Goal: Transaction & Acquisition: Purchase product/service

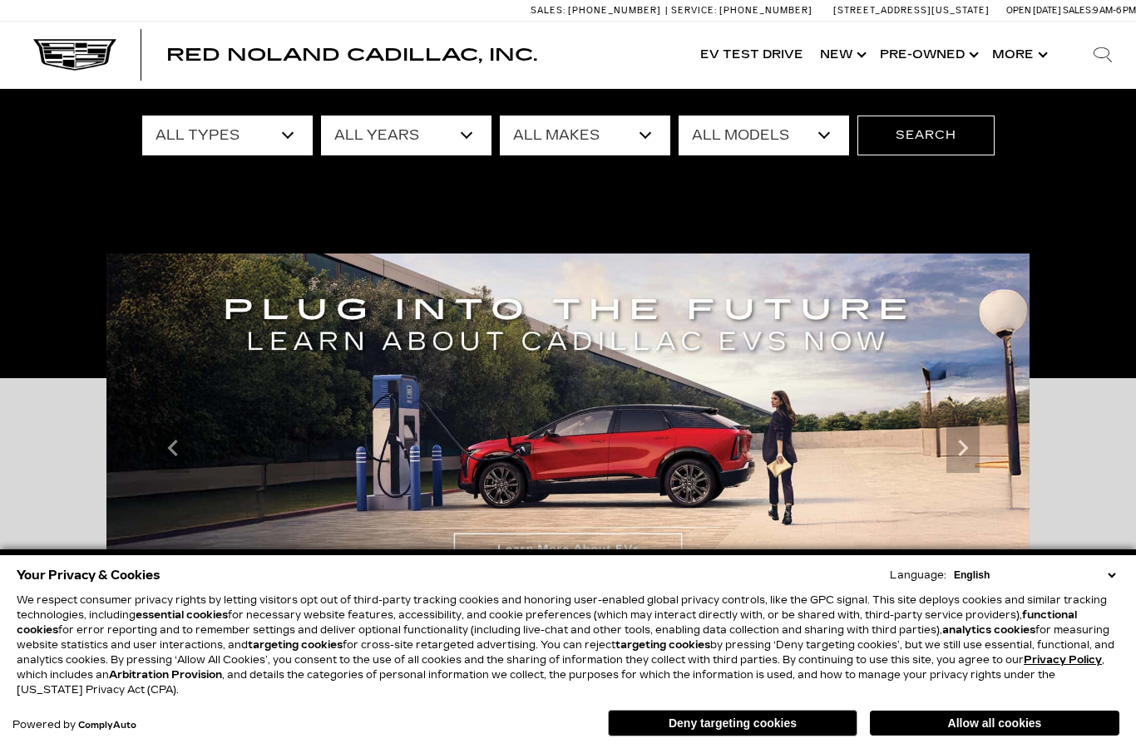
scroll to position [143, 0]
click at [1114, 583] on select "English Spanish / Español English / [GEOGRAPHIC_DATA] Korean / 한국어 Vietnamese /…" at bounding box center [1034, 575] width 170 height 15
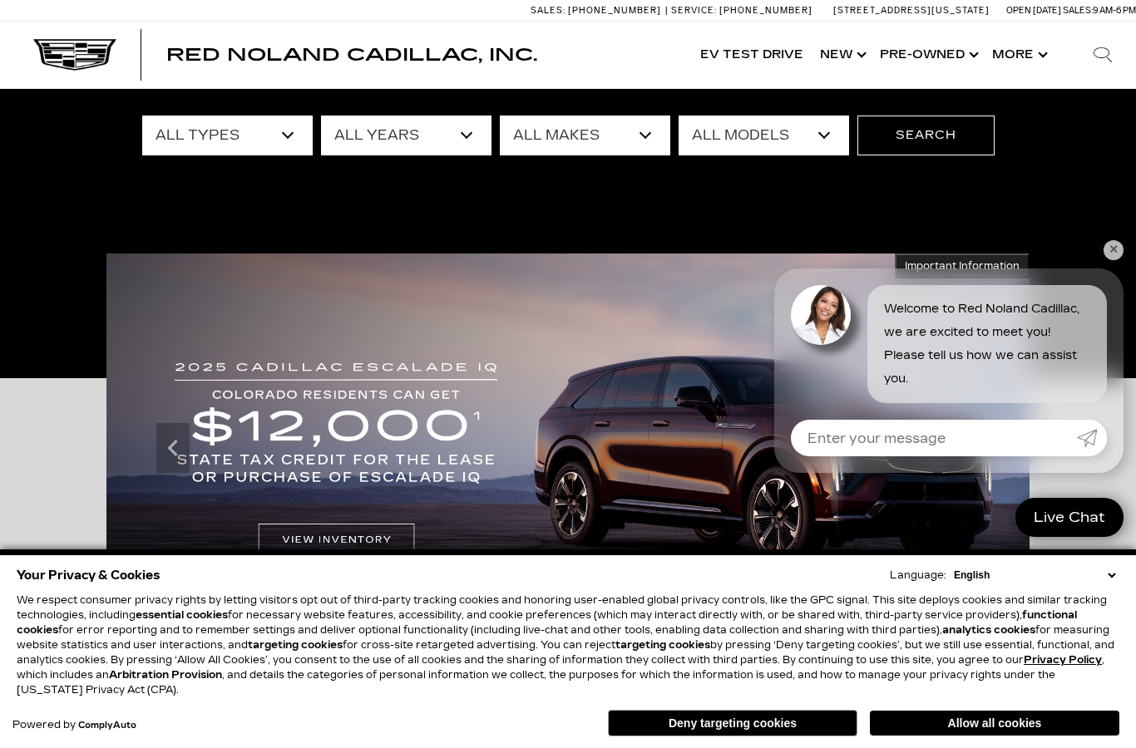
click at [761, 737] on button "Deny targeting cookies" at bounding box center [732, 723] width 249 height 27
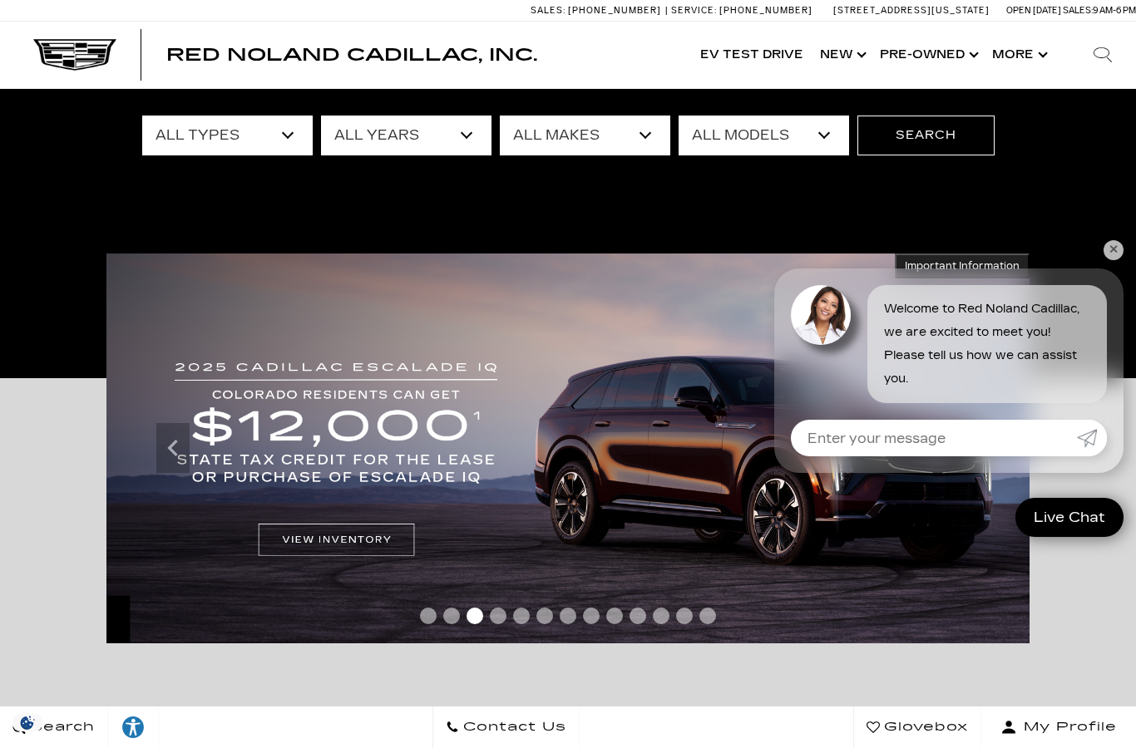
click at [761, 747] on div "Search Contact Us Glovebox My Profile" at bounding box center [568, 727] width 1136 height 42
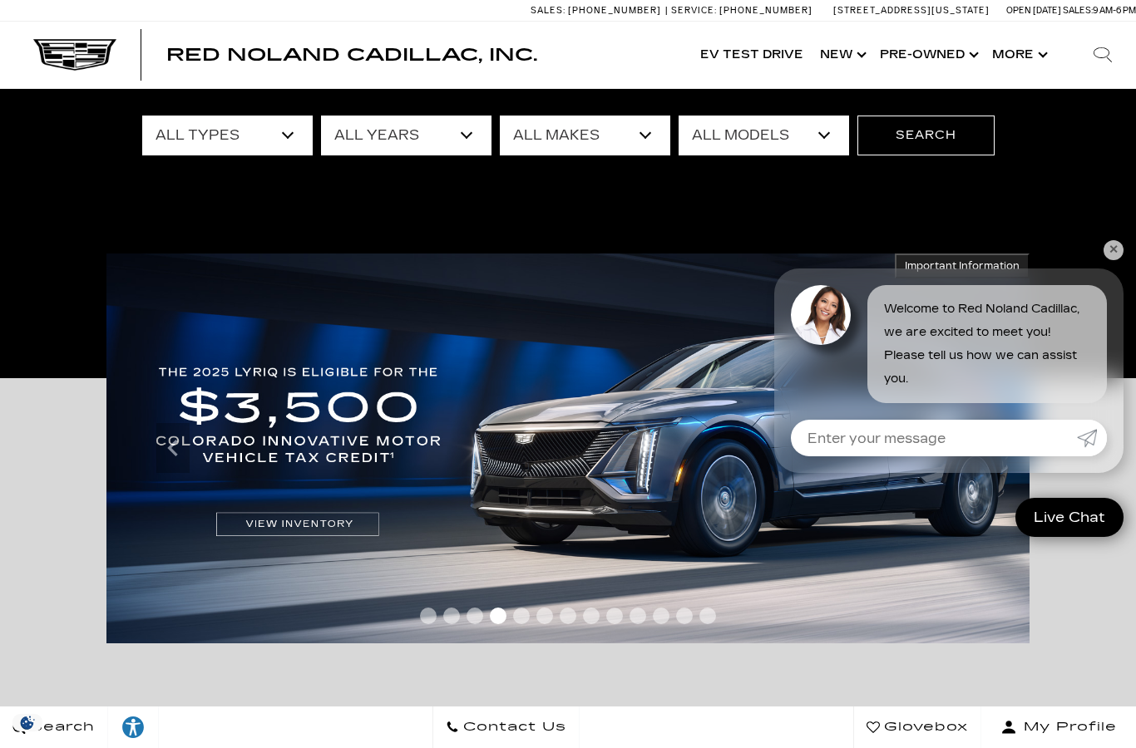
click at [1112, 260] on link "✕" at bounding box center [1113, 250] width 20 height 20
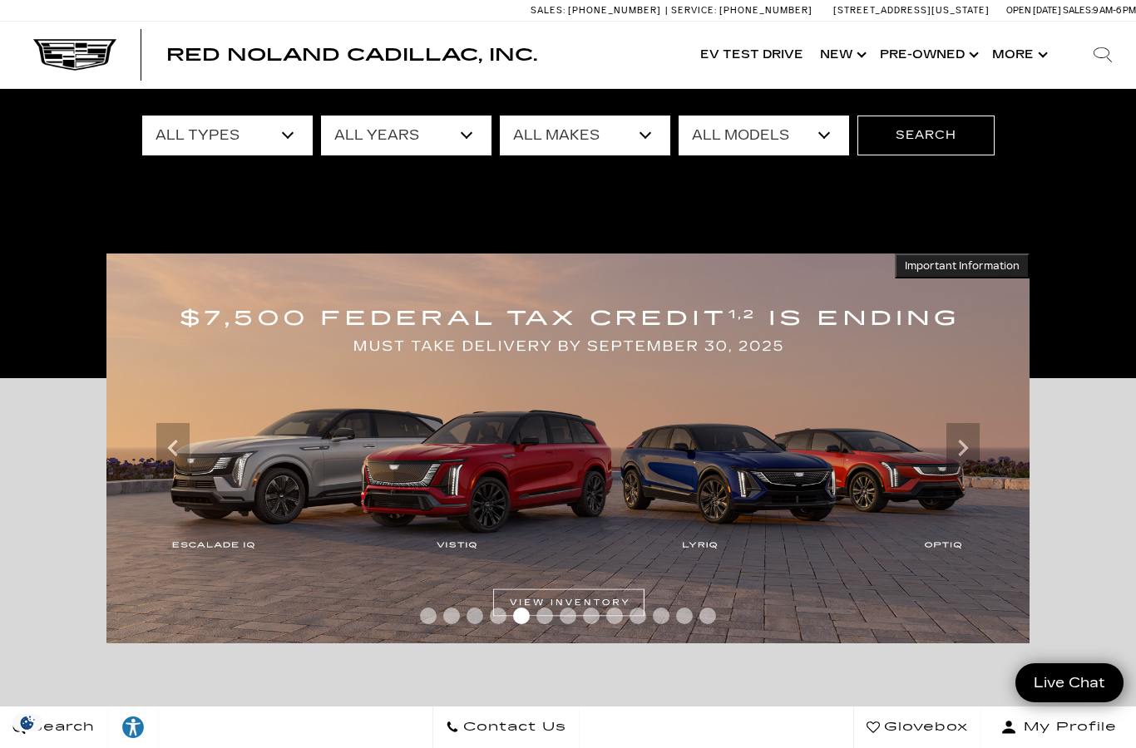
click at [250, 123] on select "All Types New Used Certified Used Demo" at bounding box center [227, 136] width 170 height 40
select select "Used"
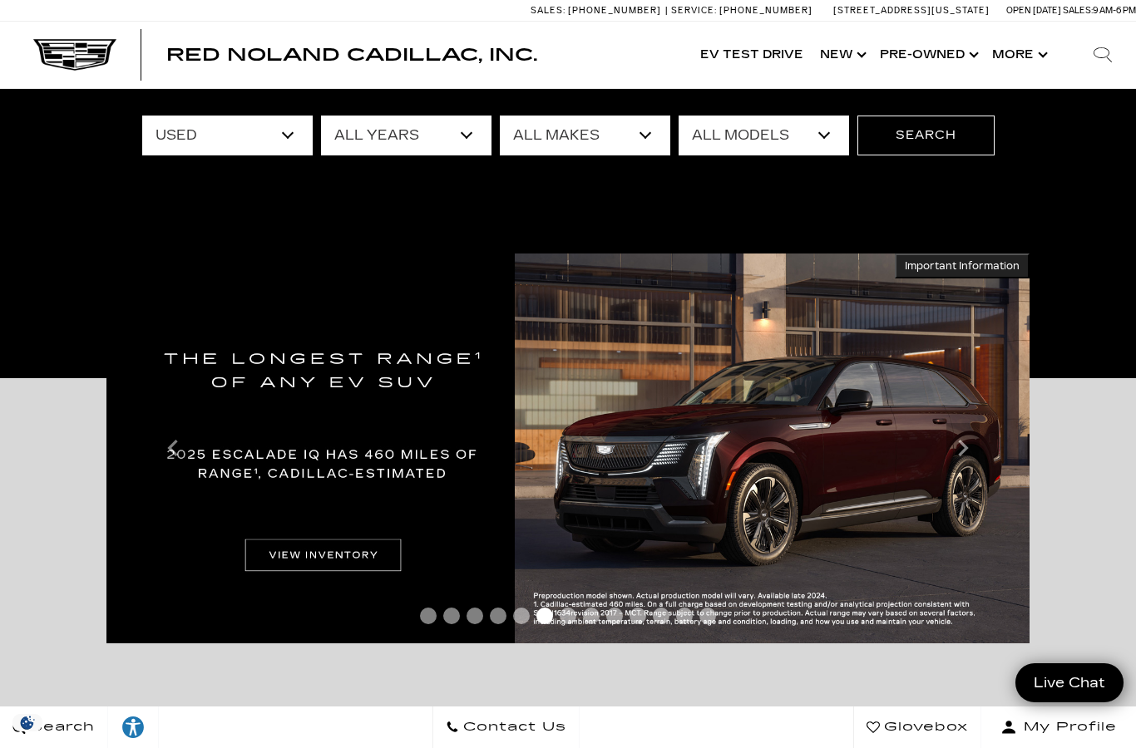
click at [558, 132] on select "All Makes Audi BMW Buick Cadillac Chevrolet Ford Honda Jeep Land Rover Lexus Me…" at bounding box center [585, 136] width 170 height 40
select select "Subaru"
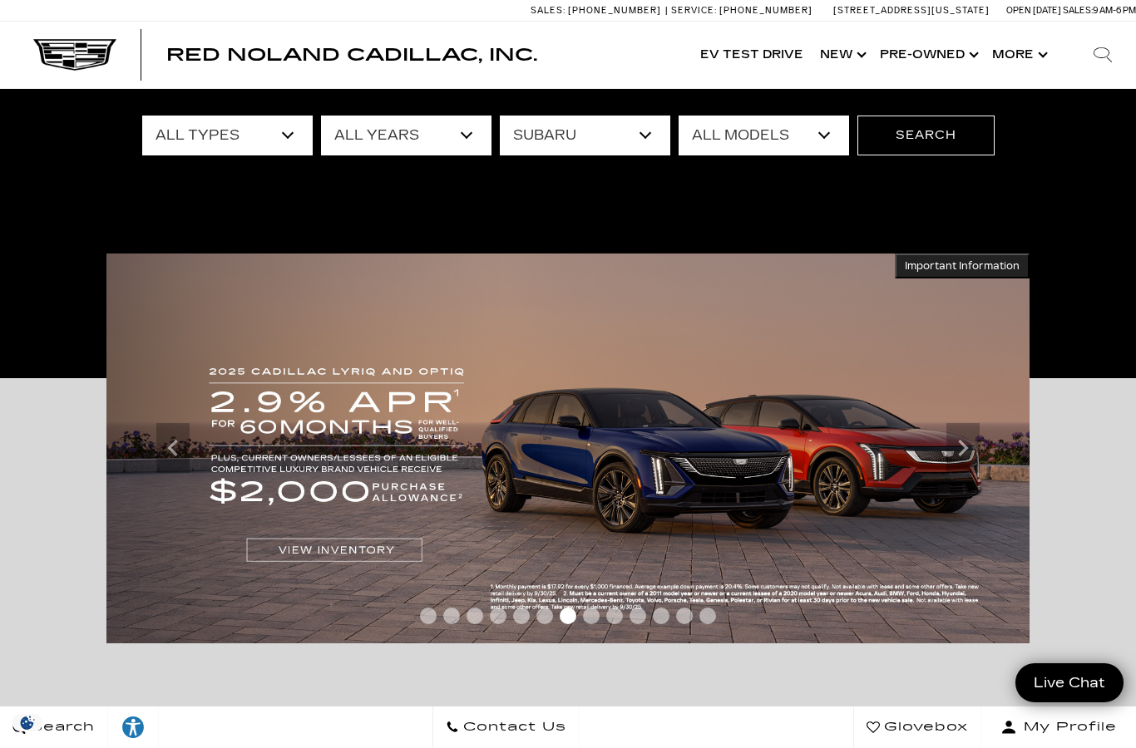
click at [786, 124] on select "All Models Crosstrek Impreza Legacy" at bounding box center [763, 136] width 170 height 40
select select "Crosstrek"
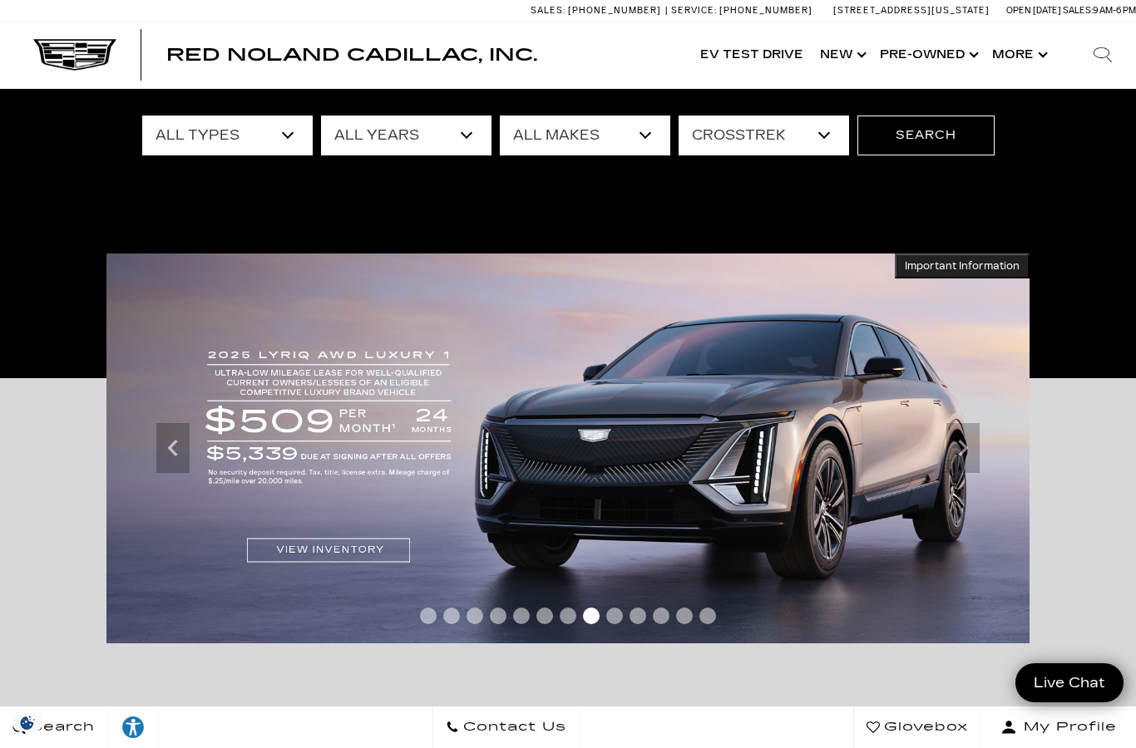
click at [930, 136] on button "Search" at bounding box center [925, 136] width 137 height 40
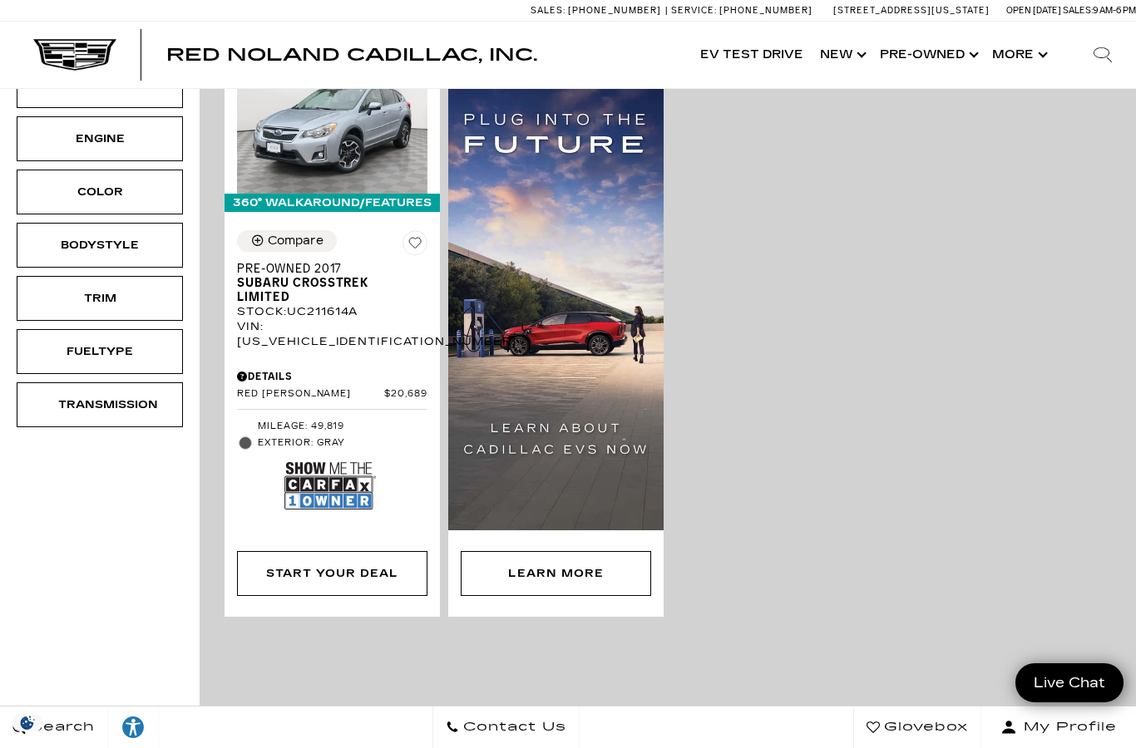
scroll to position [456, 0]
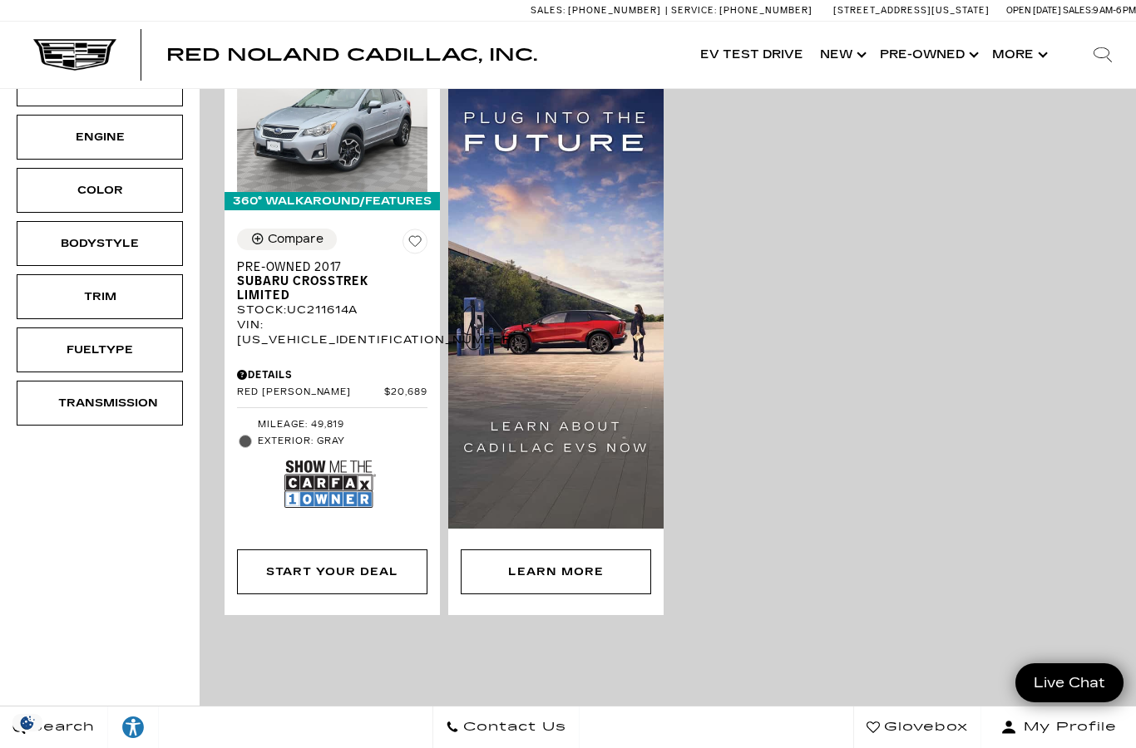
click at [341, 454] on img at bounding box center [329, 484] width 91 height 61
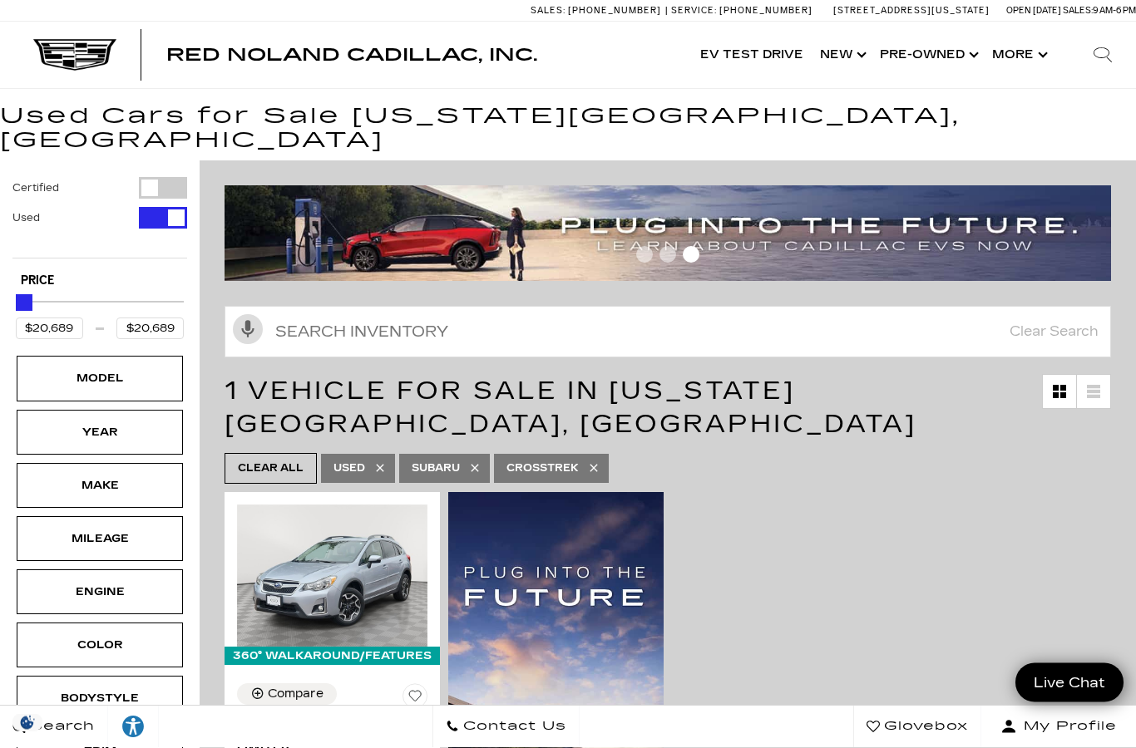
scroll to position [0, 0]
